Goal: Complete application form

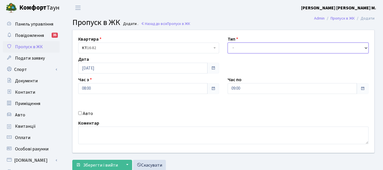
click at [267, 49] on select "- Доставка Таксі Гості Сервіс" at bounding box center [297, 47] width 141 height 11
select select "2"
click at [227, 42] on select "- Доставка Таксі Гості Сервіс" at bounding box center [297, 47] width 141 height 11
click at [247, 89] on input "09:00" at bounding box center [291, 88] width 129 height 11
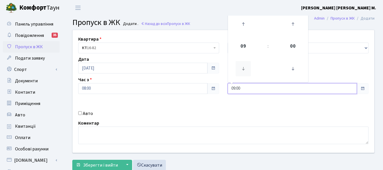
click at [243, 66] on icon at bounding box center [242, 68] width 15 height 15
click at [293, 89] on input "08:00" at bounding box center [291, 88] width 129 height 11
click at [244, 24] on icon at bounding box center [242, 23] width 15 height 15
click at [222, 46] on div "Квартира <b>КТ</b>&nbsp;&nbsp;&nbsp;&nbsp;16-82 КТ 16-82" at bounding box center [148, 45] width 149 height 18
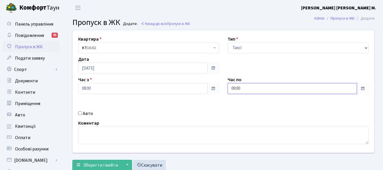
click at [247, 92] on input "09:00" at bounding box center [291, 88] width 129 height 11
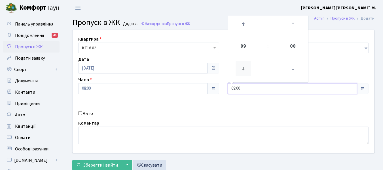
click at [246, 64] on icon at bounding box center [242, 68] width 15 height 15
click at [293, 25] on icon at bounding box center [292, 23] width 15 height 15
type input "08:30"
click at [260, 125] on div "Коментар" at bounding box center [223, 132] width 299 height 24
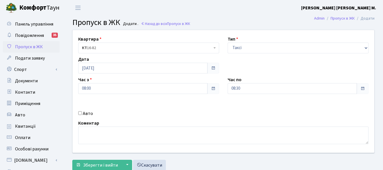
click at [80, 113] on input "Авто" at bounding box center [80, 113] width 4 height 4
checkbox input "true"
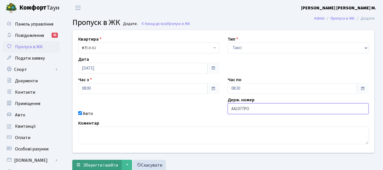
type input "АА1077РО"
click at [108, 162] on span "Зберегти і вийти" at bounding box center [100, 165] width 35 height 6
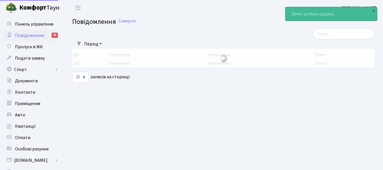
select select "25"
